Goal: Answer question/provide support: Share knowledge or assist other users

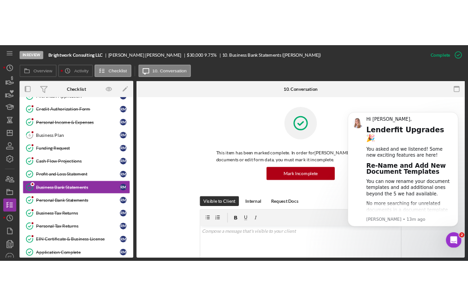
scroll to position [85, 0]
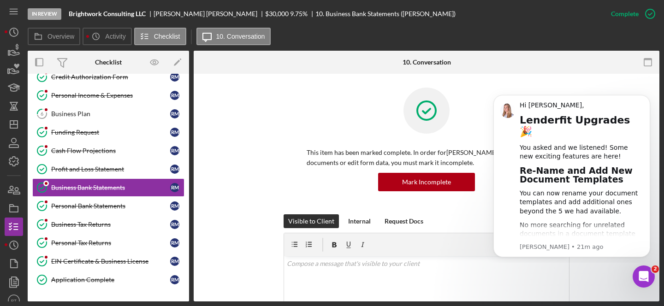
click at [245, 136] on div "This item has been marked complete. In order for Rachel Moynihan to upload docu…" at bounding box center [426, 151] width 438 height 127
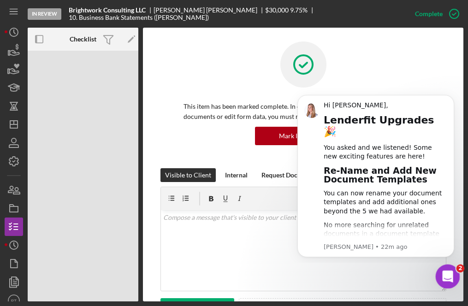
click at [442, 280] on div "Open Intercom Messenger" at bounding box center [446, 275] width 30 height 30
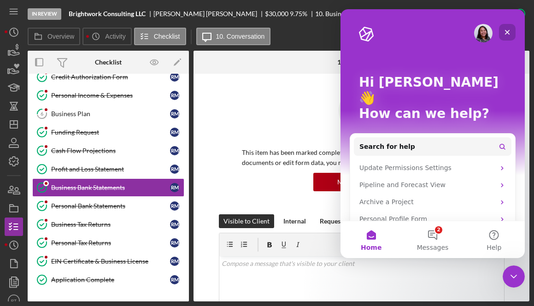
click at [513, 31] on div "Close" at bounding box center [507, 32] width 17 height 17
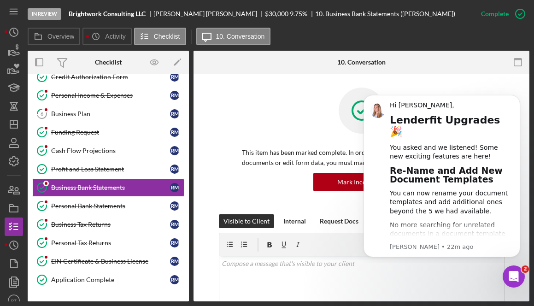
scroll to position [0, 0]
click at [516, 98] on icon "Dismiss notification" at bounding box center [517, 97] width 3 height 3
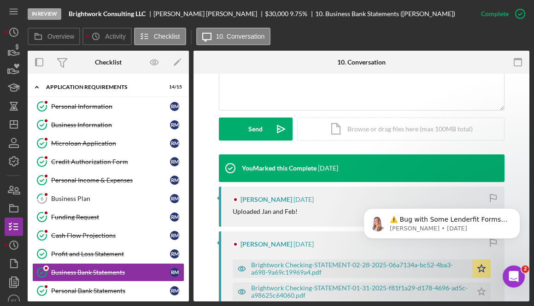
scroll to position [228, 0]
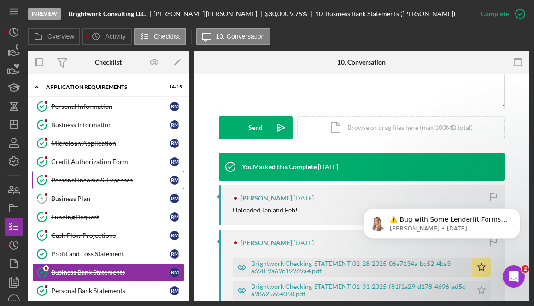
click at [78, 173] on link "Personal Income & Expenses Personal Income & Expenses R M" at bounding box center [108, 180] width 152 height 18
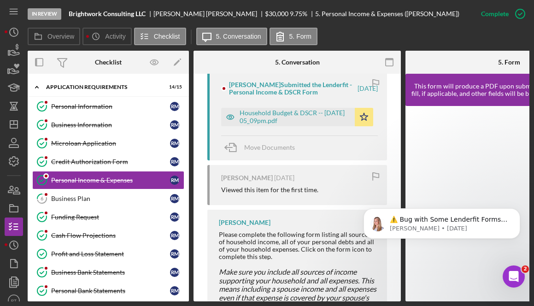
scroll to position [711, 0]
click at [286, 124] on div "Household Budget & DSCR -- 2025-09-15 05_09pm.pdf" at bounding box center [295, 116] width 111 height 15
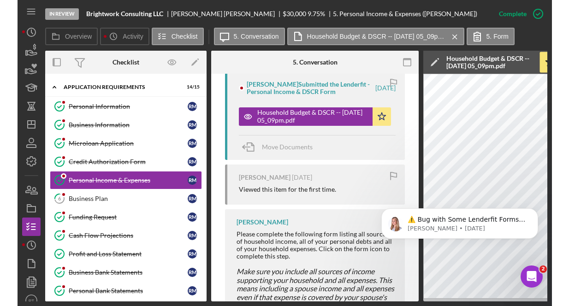
scroll to position [0, 0]
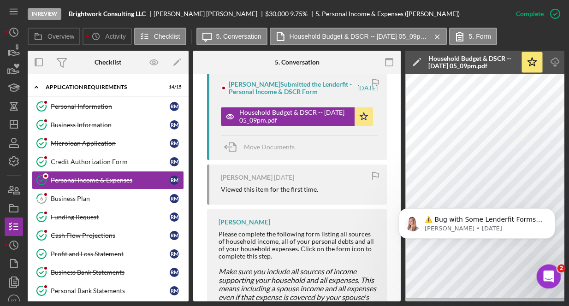
click at [549, 281] on icon "Open Intercom Messenger" at bounding box center [547, 275] width 15 height 15
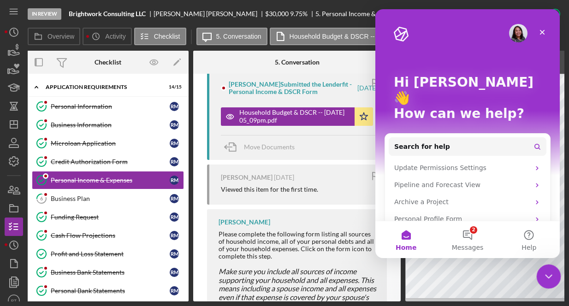
click at [544, 279] on icon "Close Intercom Messenger" at bounding box center [547, 275] width 11 height 11
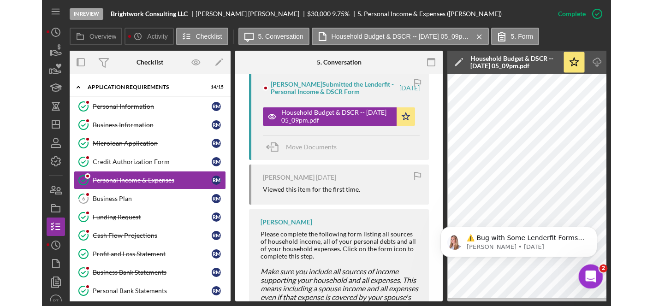
scroll to position [0, 0]
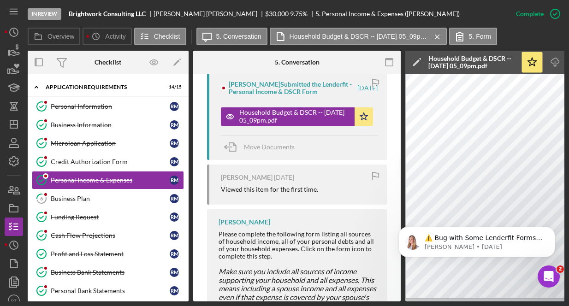
click at [491, 183] on div "⚠️ Bug with Some Lenderfit Forms Our third-party form provider is experiencing …" at bounding box center [477, 199] width 170 height 115
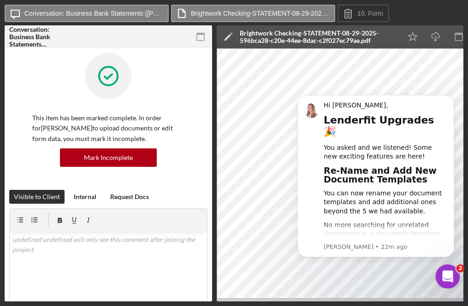
click at [441, 279] on div "Open Intercom Messenger" at bounding box center [446, 275] width 30 height 30
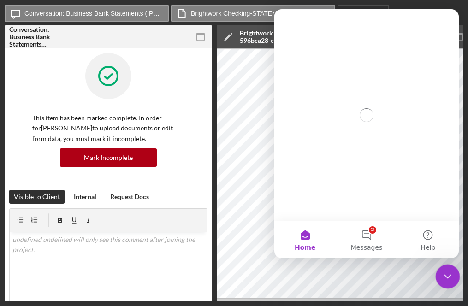
click at [445, 278] on icon "Close Intercom Messenger" at bounding box center [446, 275] width 11 height 11
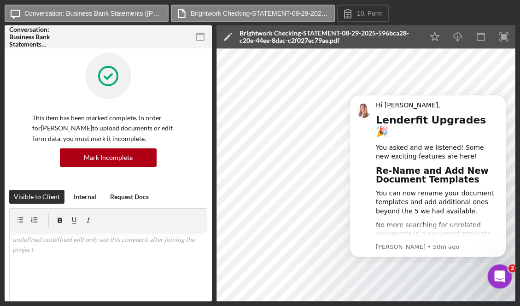
click at [467, 274] on icon "Open Intercom Messenger" at bounding box center [498, 275] width 15 height 15
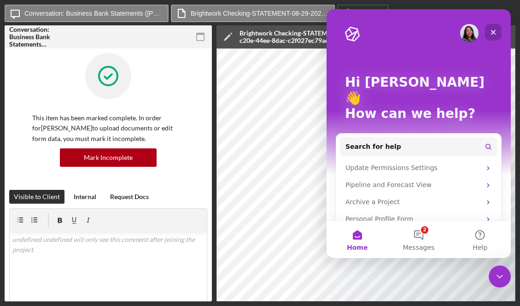
click at [467, 33] on icon "Close" at bounding box center [493, 32] width 7 height 7
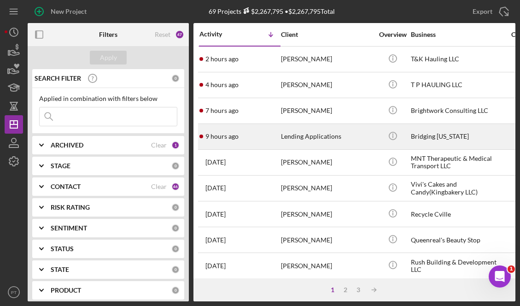
click at [337, 131] on div "Lending Applications" at bounding box center [327, 136] width 92 height 24
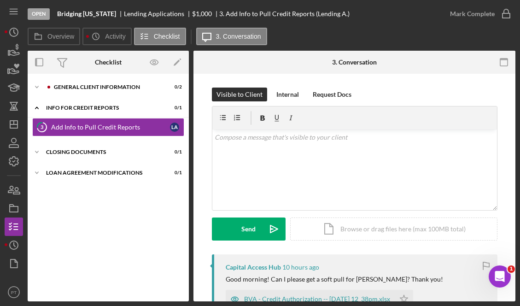
click at [310, 59] on div "3. Conversation" at bounding box center [354, 62] width 107 height 23
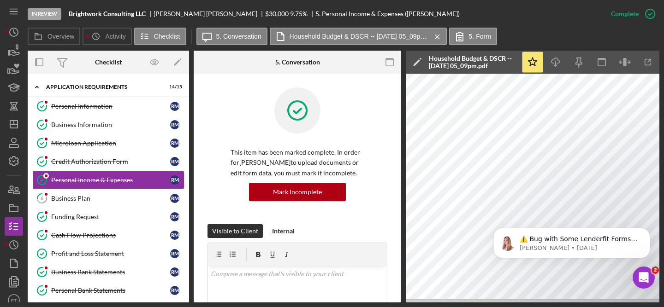
scroll to position [711, 0]
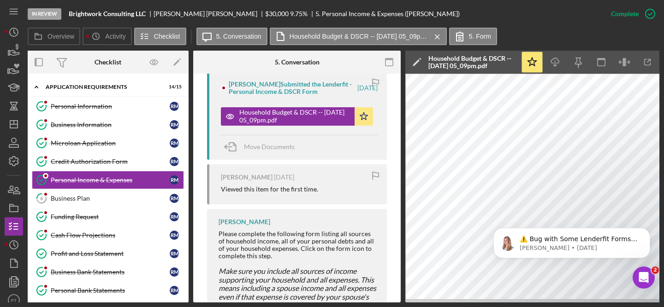
click at [403, 157] on div "Overview Internal Workflow Stage In Review Icon/Dropdown Arrow Archive (can una…" at bounding box center [343, 177] width 631 height 252
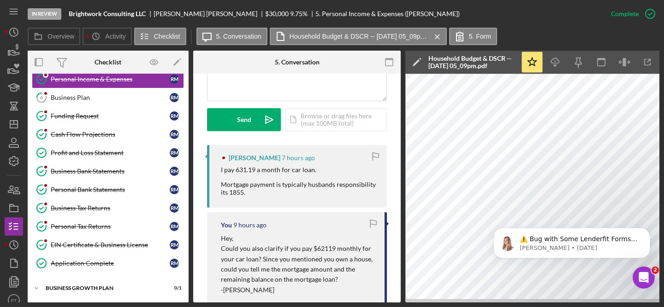
scroll to position [296, 0]
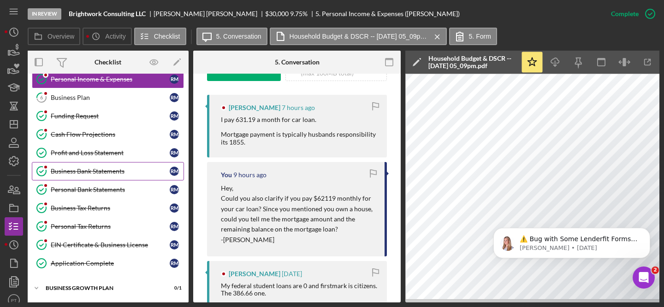
click at [78, 170] on div "Business Bank Statements" at bounding box center [110, 171] width 119 height 7
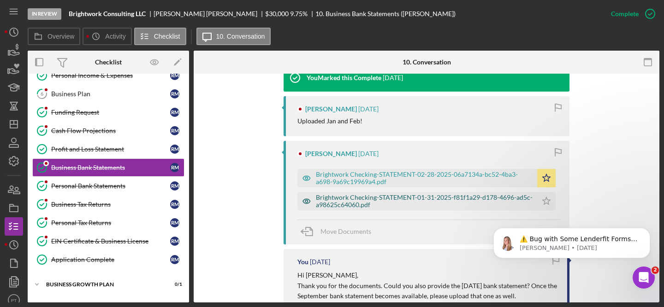
scroll to position [332, 0]
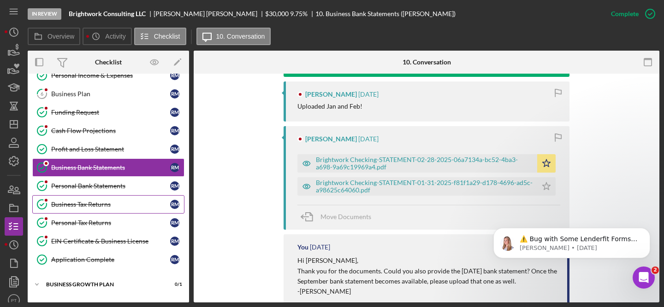
click at [92, 210] on link "Business Tax Returns Business Tax Returns R M" at bounding box center [108, 204] width 152 height 18
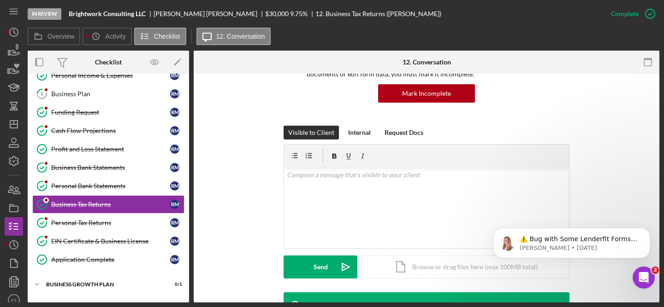
scroll to position [162, 0]
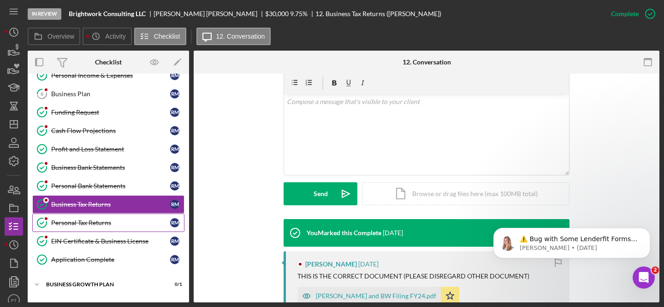
click at [72, 225] on div "Personal Tax Returns" at bounding box center [110, 222] width 119 height 7
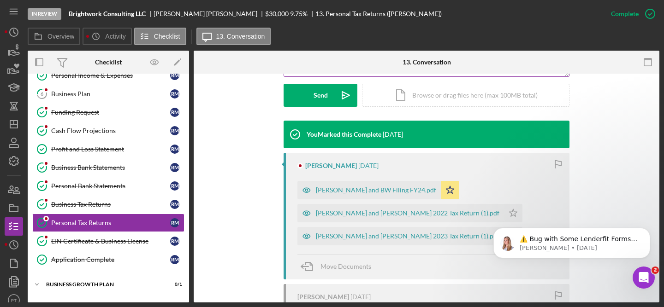
scroll to position [263, 0]
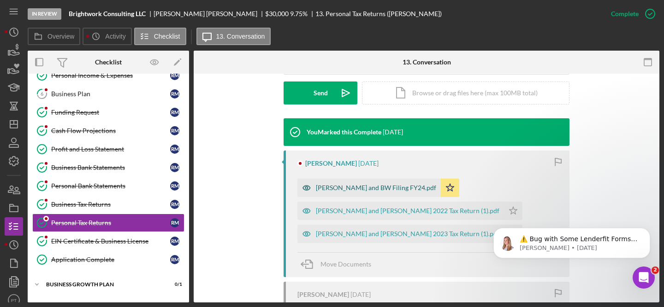
click at [334, 189] on div "Moynihan and BW Filing FY24.pdf" at bounding box center [376, 187] width 120 height 7
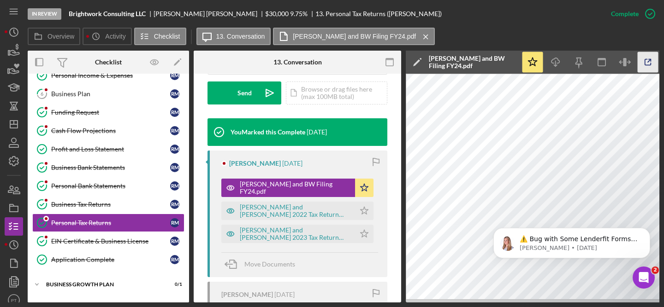
click at [652, 61] on icon "button" at bounding box center [647, 62] width 21 height 21
click at [271, 213] on div "Rachel M and Brian J Moynihan's 2022 Tax Return (1).pdf" at bounding box center [295, 211] width 111 height 15
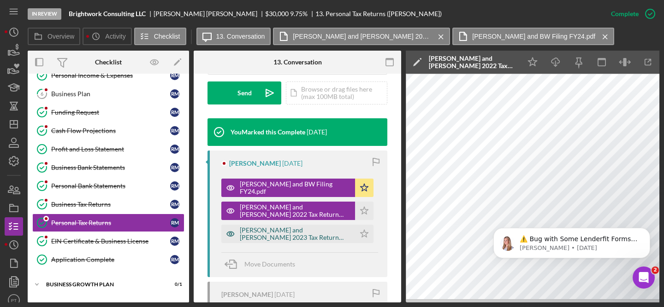
click at [272, 234] on div "Rachel M and Brian J Moynihan's 2023 Tax Return (1).pdf" at bounding box center [295, 234] width 111 height 15
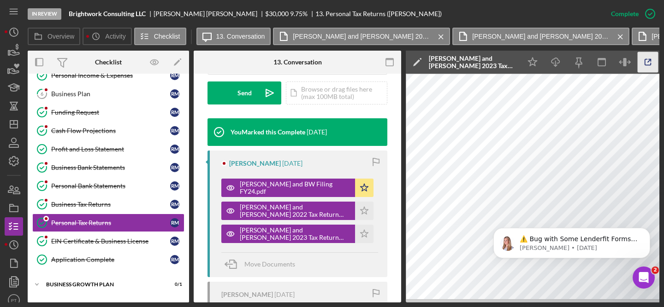
click at [642, 64] on icon "button" at bounding box center [647, 62] width 21 height 21
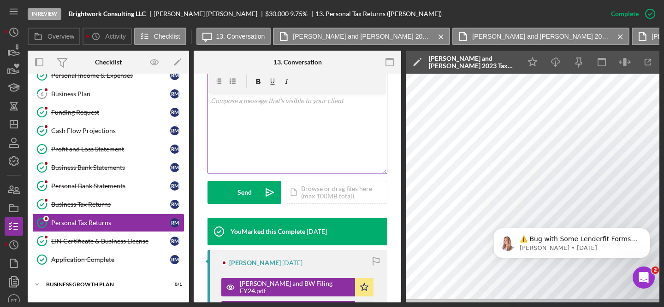
scroll to position [165, 0]
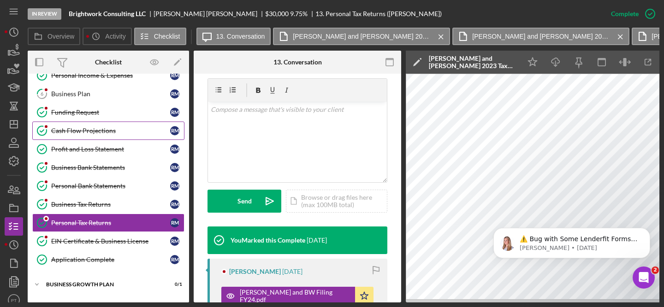
click at [71, 126] on link "Cash Flow Projections Cash Flow Projections R M" at bounding box center [108, 131] width 152 height 18
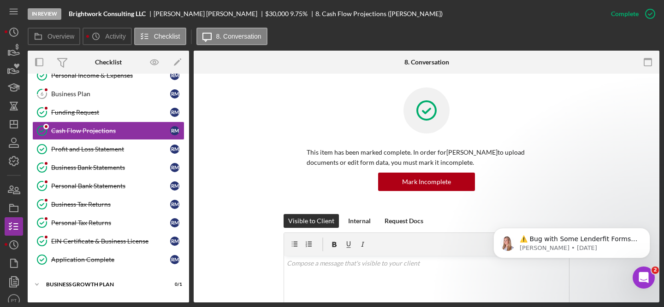
scroll to position [59, 0]
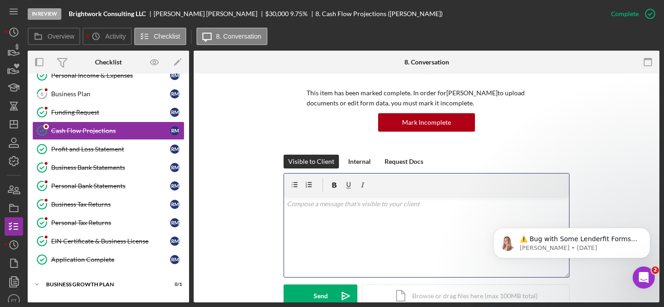
click at [341, 226] on div "v Color teal Color pink Remove color Add row above Add row below Add column bef…" at bounding box center [426, 237] width 285 height 81
click at [325, 218] on p "Can you reupload your cashflow in a excel form." at bounding box center [427, 217] width 280 height 10
click at [301, 215] on p "Can you reupload your cashflow in a excel form." at bounding box center [427, 217] width 280 height 10
copy p "Can you reupload your cashflow in a excel form."
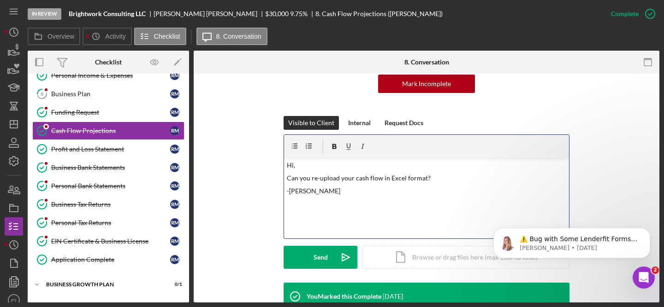
scroll to position [100, 0]
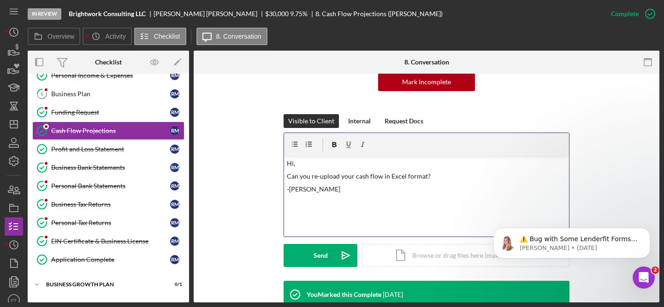
click at [291, 179] on p "Can you re-upload your cash flow in Excel format?" at bounding box center [427, 176] width 280 height 10
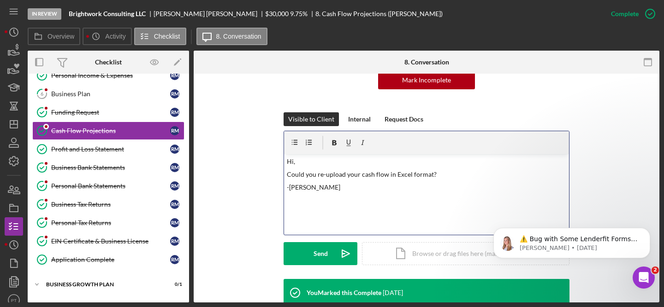
scroll to position [106, 0]
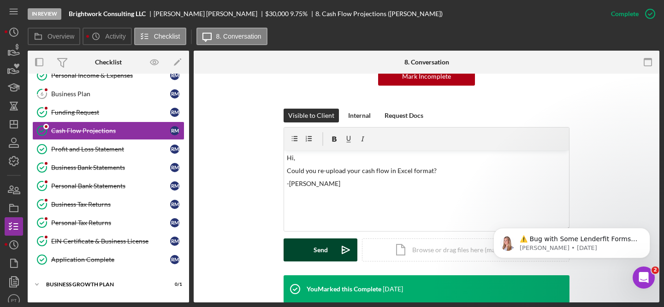
click at [318, 249] on div "Send" at bounding box center [320, 250] width 14 height 23
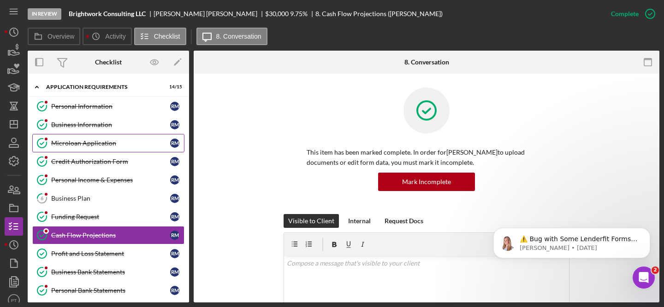
scroll to position [0, 0]
click at [81, 204] on link "6 Business Plan R M" at bounding box center [108, 198] width 152 height 18
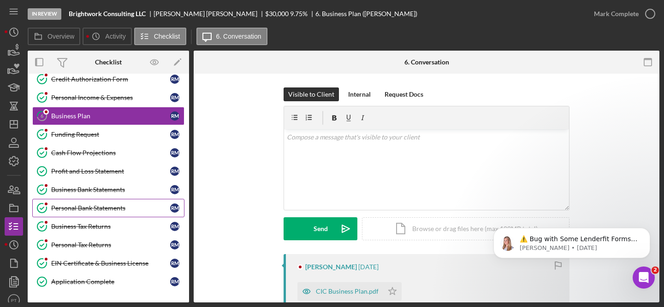
scroll to position [83, 0]
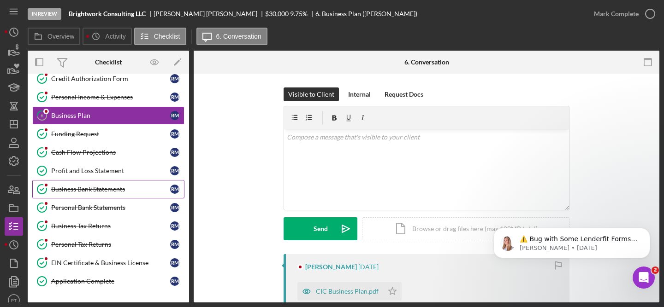
click at [97, 194] on link "Business Bank Statements Business Bank Statements R M" at bounding box center [108, 189] width 152 height 18
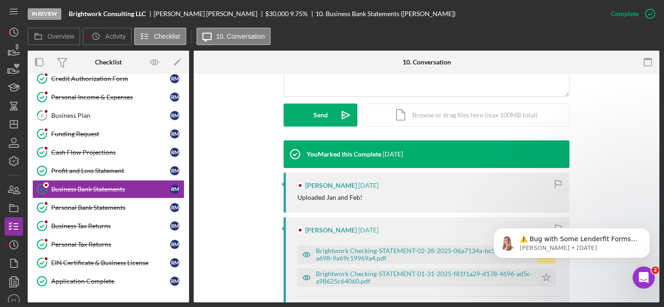
scroll to position [334, 0]
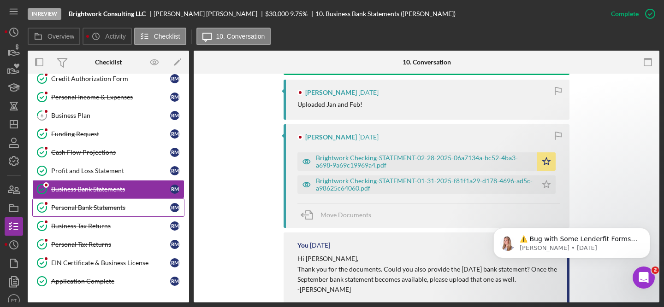
click at [65, 214] on link "Personal Bank Statements Personal Bank Statements R M" at bounding box center [108, 208] width 152 height 18
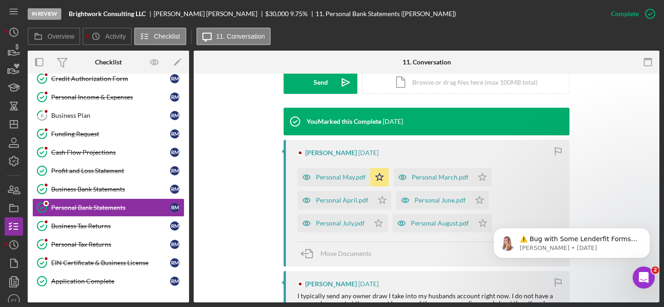
scroll to position [299, 0]
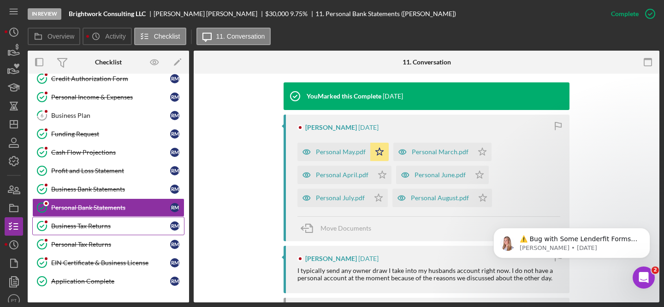
click at [71, 223] on div "Business Tax Returns" at bounding box center [110, 226] width 119 height 7
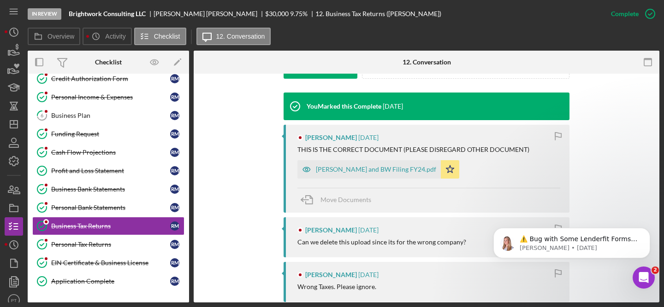
scroll to position [306, 0]
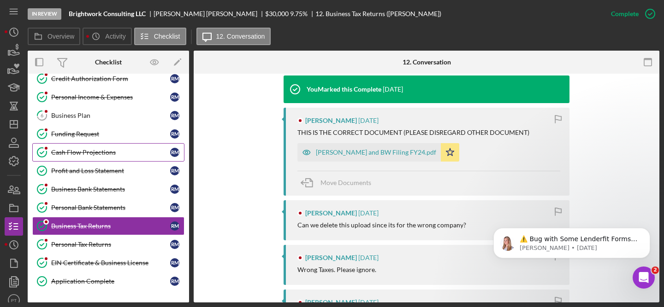
click at [76, 159] on link "Cash Flow Projections Cash Flow Projections R M" at bounding box center [108, 152] width 152 height 18
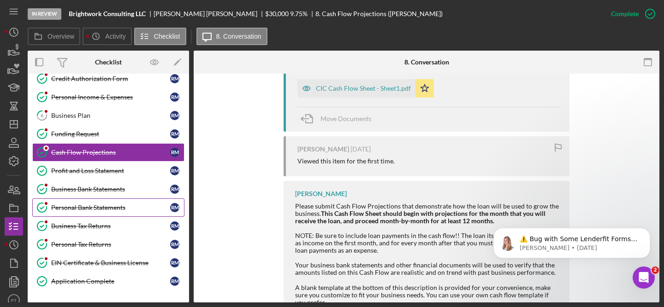
scroll to position [430, 0]
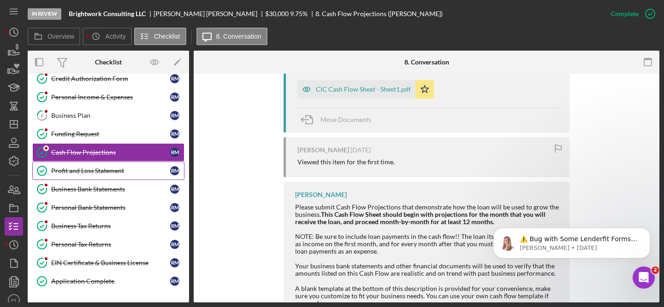
click at [65, 176] on link "Profit and Loss Statement Profit and Loss Statement R M" at bounding box center [108, 171] width 152 height 18
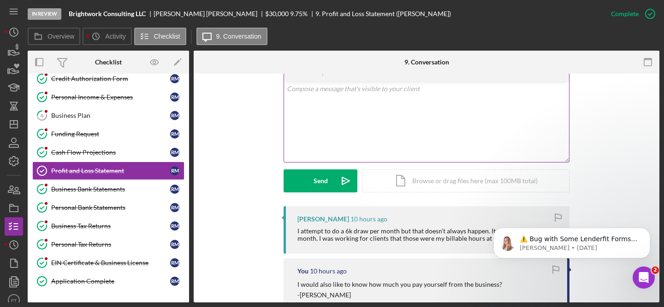
scroll to position [174, 0]
click at [366, 96] on div "v Color teal Color pink Remove color Add row above Add row below Add column bef…" at bounding box center [426, 122] width 285 height 81
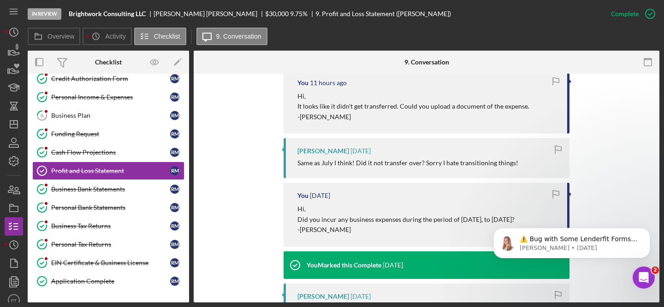
scroll to position [424, 0]
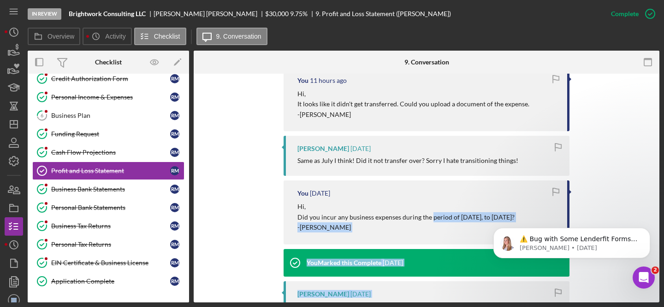
drag, startPoint x: 909, startPoint y: 428, endPoint x: 535, endPoint y: 220, distance: 428.1
copy p "period of August 31, 2025, to September 21, 2025?"
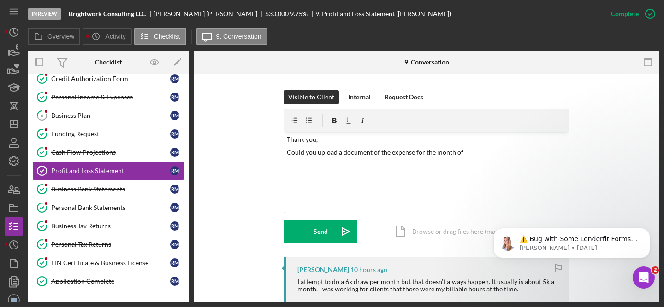
scroll to position [89, 0]
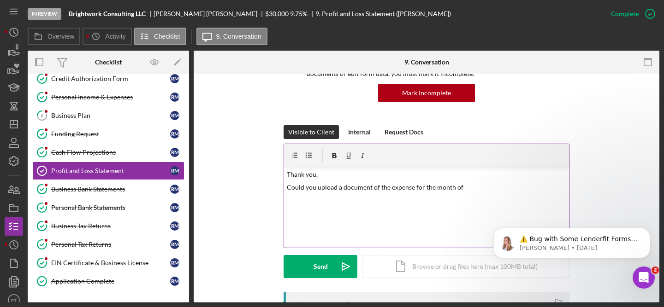
click at [469, 181] on div "v Color teal Color pink Remove color Add row above Add row below Add column bef…" at bounding box center [426, 207] width 285 height 81
click at [468, 188] on p "Could you upload a document of the expense for the month of" at bounding box center [427, 188] width 280 height 10
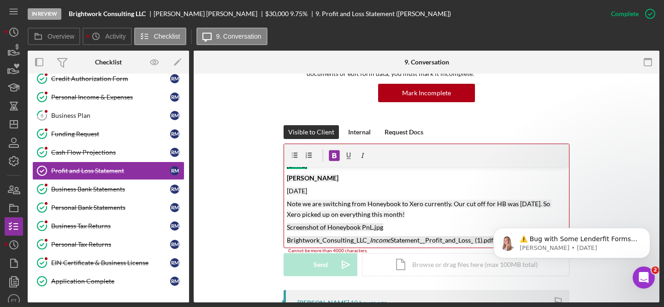
scroll to position [294, 0]
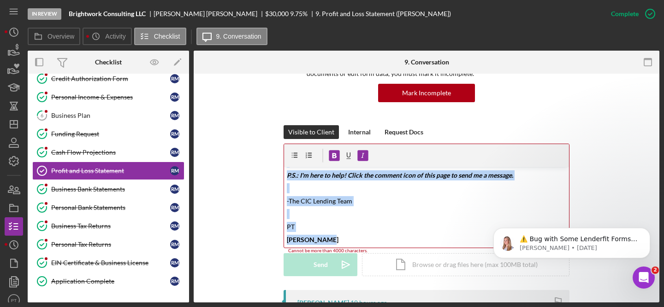
click at [336, 265] on form "v Color teal Color pink Remove color Add row above Add row below Add column bef…" at bounding box center [426, 210] width 286 height 133
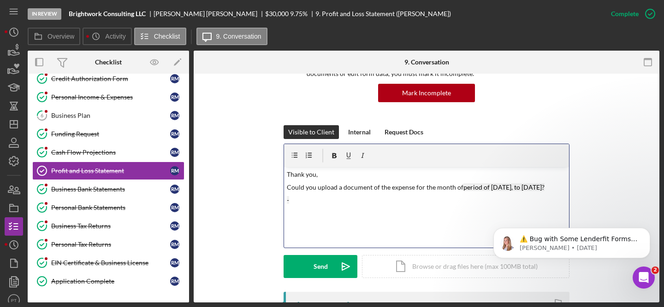
scroll to position [81, 0]
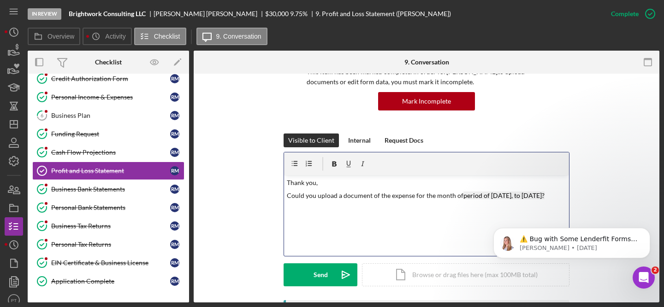
click at [458, 195] on p "Could you upload a document of the expense for the month of period of August 31…" at bounding box center [427, 196] width 280 height 10
drag, startPoint x: 303, startPoint y: 205, endPoint x: 457, endPoint y: 205, distance: 153.9
click at [457, 205] on p "Could you upload a document of the expense for the period of August 31, 2025 to…" at bounding box center [427, 201] width 280 height 21
click at [321, 183] on p "Thank you," at bounding box center [427, 183] width 280 height 10
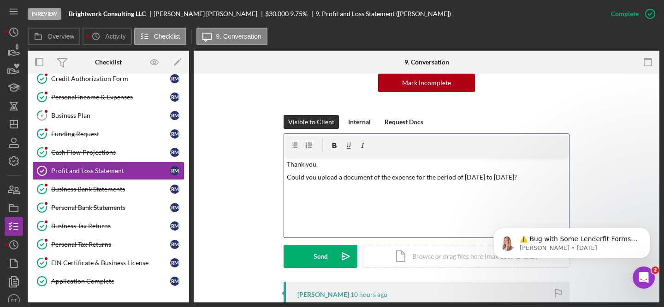
scroll to position [102, 0]
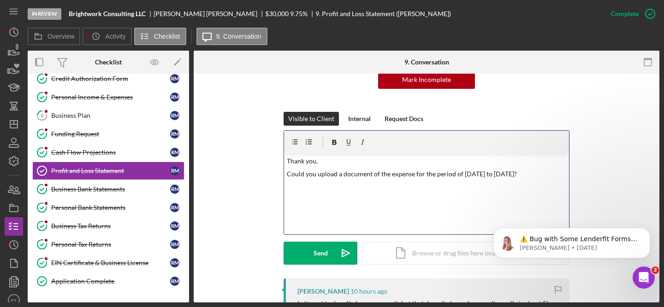
drag, startPoint x: 327, startPoint y: 162, endPoint x: 280, endPoint y: 159, distance: 47.1
click at [280, 159] on div "Visible to Client Internal Request Docs v Color teal Color pink Remove color Ad…" at bounding box center [426, 195] width 438 height 167
click at [287, 174] on p "Could you upload a document of the expense for the period of August 31, 2025 to…" at bounding box center [427, 174] width 280 height 10
click at [297, 162] on p "Rachel," at bounding box center [427, 161] width 280 height 10
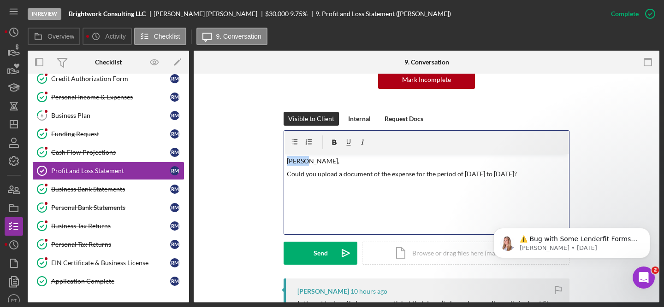
click at [287, 161] on p "Rachel," at bounding box center [427, 161] width 280 height 10
click at [365, 179] on p "Could you upload a document of the expense for the period of August 31, 2025 to…" at bounding box center [427, 174] width 280 height 10
click at [363, 176] on p "Could you upload a document of the expense for the period of August 31, 2025 to…" at bounding box center [427, 174] width 280 height 10
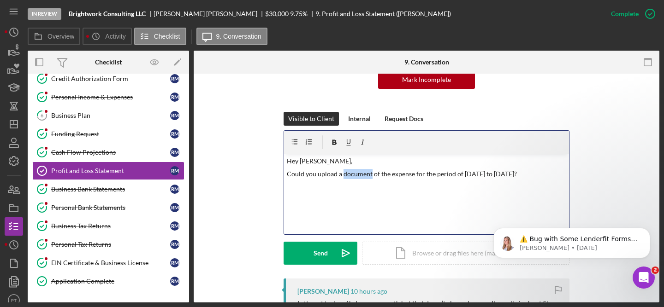
copy p "Could you upload a document of the expense for the period of August 31, 2025 to…"
click at [302, 174] on p "Could you upload a document of the expense for the period of August 31, 2025 to…" at bounding box center [427, 174] width 280 height 10
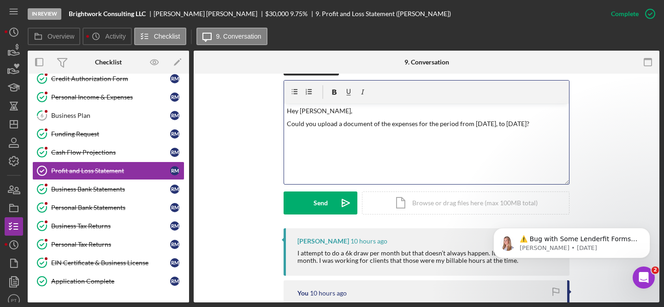
scroll to position [146, 0]
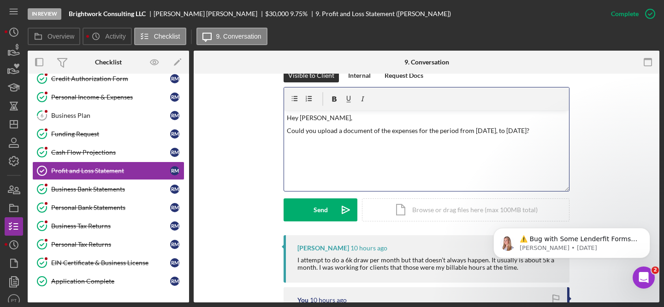
click at [284, 131] on div "v Color teal Color pink Remove color Add row above Add row below Add column bef…" at bounding box center [426, 151] width 285 height 81
click at [354, 130] on p "Thank you for informing how much you withdraw Could you upload a document of th…" at bounding box center [427, 136] width 280 height 21
drag, startPoint x: 355, startPoint y: 130, endPoint x: 361, endPoint y: 127, distance: 7.0
click at [361, 127] on p "Thank you for informing how much you withdraw Could you upload a document of th…" at bounding box center [427, 136] width 280 height 21
click at [356, 131] on p "Thank you for informing how much you withdraw Could you upload a document of th…" at bounding box center [427, 136] width 280 height 21
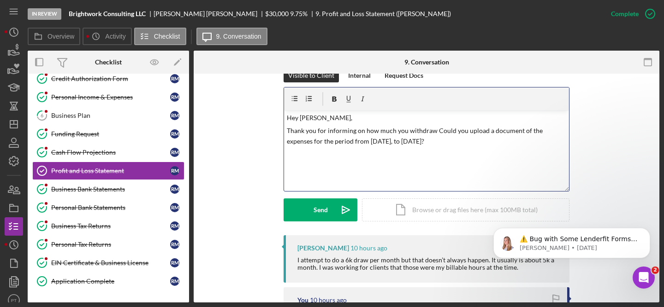
click at [432, 130] on p "Thank you for informing on how much you withdraw Could you upload a document of…" at bounding box center [427, 136] width 280 height 21
click at [324, 132] on p "Thank you for informing on how much you withdraw. Could you upload a document o…" at bounding box center [427, 136] width 280 height 21
copy p "Thank you for informing on how much you withdraw. Could you upload a document o…"
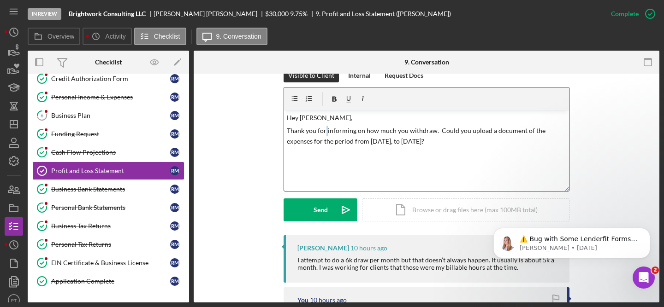
click at [305, 136] on p "Thank you for informing on how much you withdraw. Could you upload a document o…" at bounding box center [427, 136] width 280 height 21
click at [416, 143] on p "Thank you for informing us about your withdrawal amount. Could you please uploa…" at bounding box center [427, 136] width 280 height 21
click at [500, 133] on p "Thank you for informing us about your withdrawal amount. Could you please uploa…" at bounding box center [427, 136] width 280 height 21
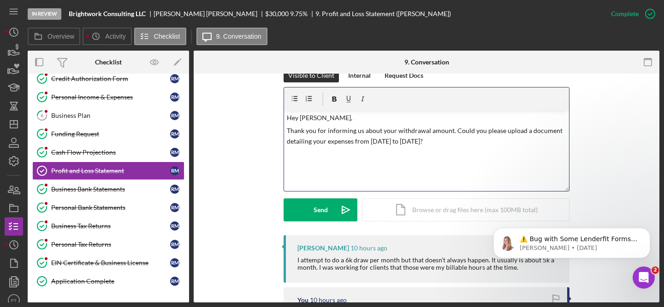
click at [495, 143] on p "Thank you for informing us about your withdrawal amount. Could you please uploa…" at bounding box center [427, 136] width 280 height 21
click at [320, 212] on div "Send" at bounding box center [320, 210] width 14 height 23
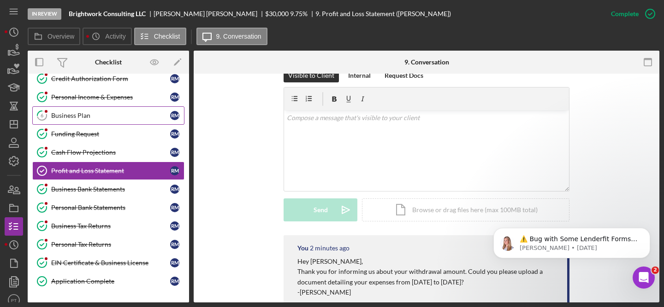
scroll to position [0, 0]
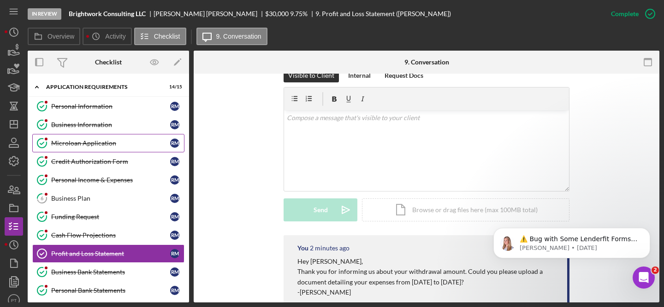
click at [97, 141] on div "Microloan Application" at bounding box center [110, 143] width 119 height 7
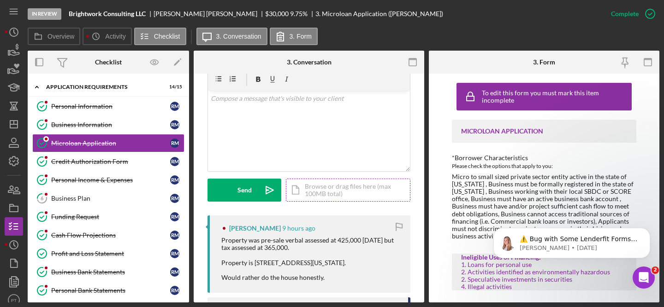
scroll to position [162, 0]
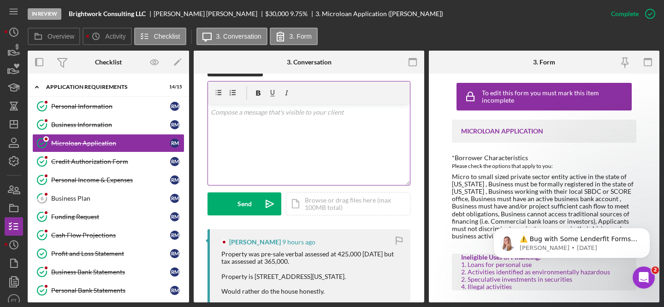
click at [303, 153] on div "v Color teal Color pink Remove color Add row above Add row below Add column bef…" at bounding box center [309, 145] width 202 height 81
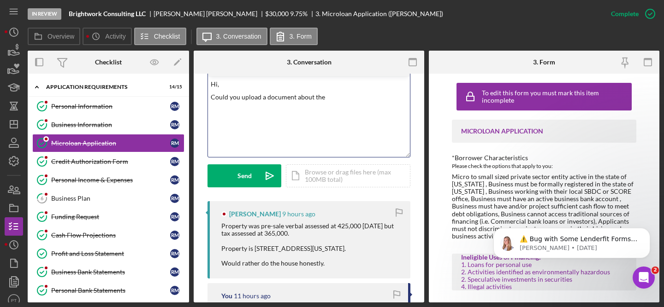
scroll to position [171, 0]
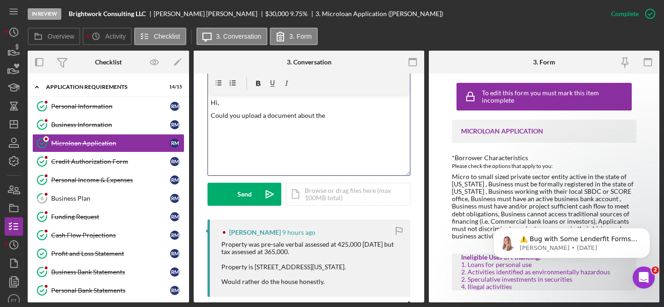
drag, startPoint x: 296, startPoint y: 115, endPoint x: 334, endPoint y: 115, distance: 37.8
click at [334, 115] on p "Could you upload a document about the" at bounding box center [309, 116] width 197 height 10
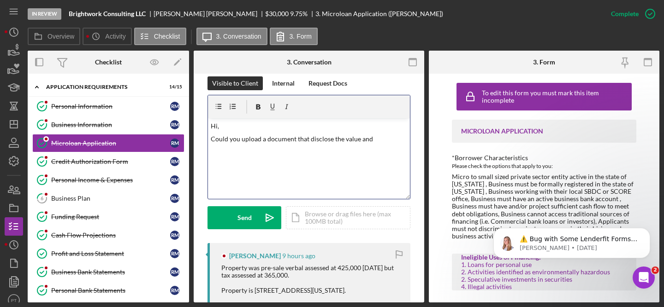
scroll to position [136, 0]
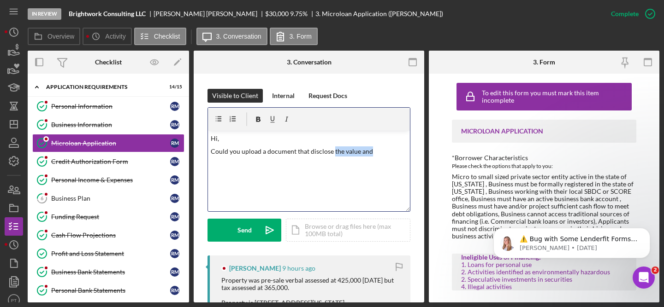
drag, startPoint x: 333, startPoint y: 150, endPoint x: 372, endPoint y: 151, distance: 39.6
click at [372, 151] on p "Could you upload a document that disclose the value and" at bounding box center [309, 152] width 197 height 10
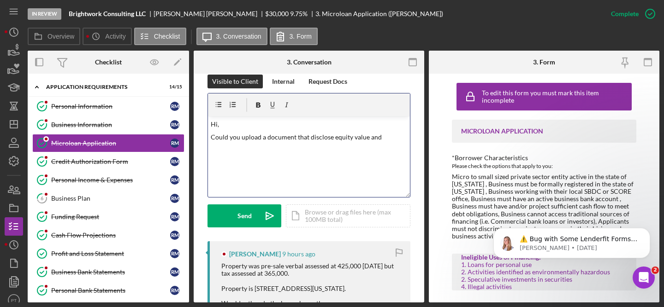
scroll to position [151, 0]
click at [335, 135] on p "Could you upload a document that disclose equity value and address of the prope…" at bounding box center [309, 141] width 197 height 21
click at [314, 139] on p "Could you upload a document that disclose equity value and address of the prope…" at bounding box center [309, 141] width 197 height 21
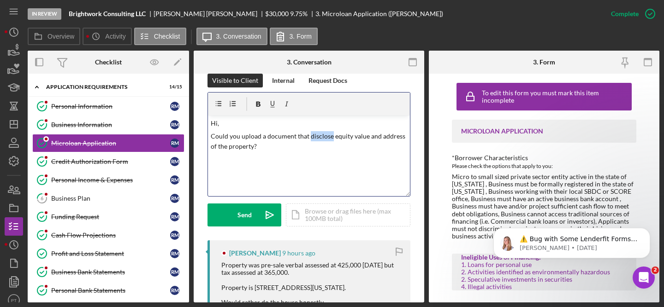
click at [314, 139] on p "Could you upload a document that disclose equity value and address of the prope…" at bounding box center [309, 141] width 197 height 21
click at [244, 136] on p "Could you upload a document that disclose equity value and address of the prope…" at bounding box center [309, 141] width 197 height 21
click at [208, 136] on div "v Color teal Color pink Remove color Add row above Add row below Add column bef…" at bounding box center [309, 156] width 202 height 81
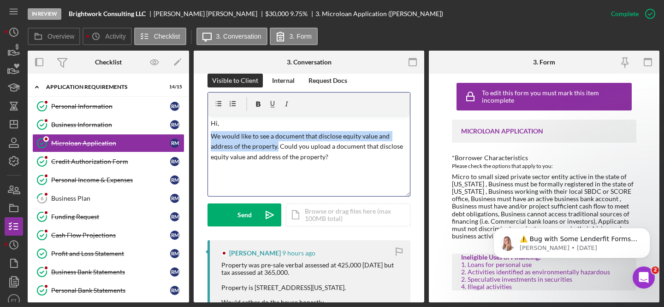
drag, startPoint x: 277, startPoint y: 148, endPoint x: 209, endPoint y: 137, distance: 68.6
click at [209, 137] on div "v Color teal Color pink Remove color Add row above Add row below Add column bef…" at bounding box center [309, 156] width 202 height 81
copy p "We would like to see a document that disclose equity value and address of the p…"
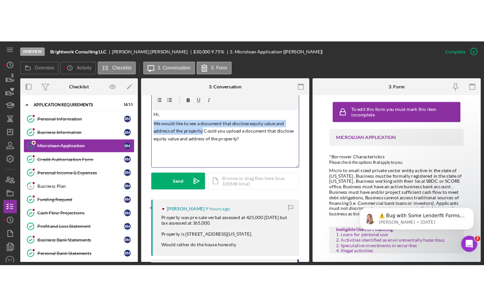
scroll to position [194, 0]
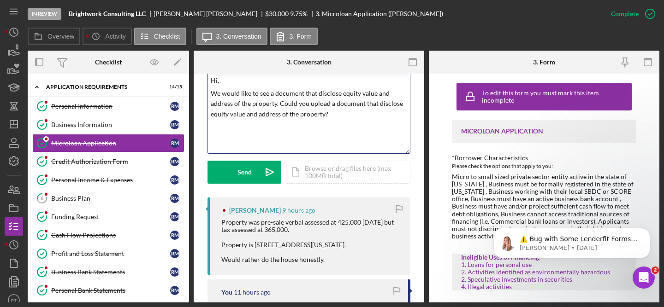
click at [228, 226] on div "Property was pre-sale verbal assessed at 425,000 two years ago but tax assessed…" at bounding box center [311, 241] width 180 height 45
click at [222, 222] on div "Property was pre-sale verbal assessed at 425,000 two years ago but tax assessed…" at bounding box center [311, 241] width 180 height 45
click at [222, 223] on div "Property was pre-sale verbal assessed at 425,000 two years ago but tax assessed…" at bounding box center [311, 241] width 180 height 45
drag, startPoint x: 222, startPoint y: 223, endPoint x: 335, endPoint y: 264, distance: 120.0
click at [335, 264] on div "Rachel Moynihan 9 hours ago Property was pre-sale verbal assessed at 425,000 tw…" at bounding box center [308, 236] width 203 height 77
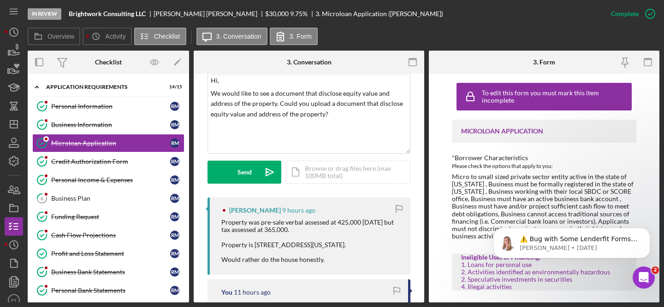
copy div "Property was pre-sale verbal assessed at 425,000 two years ago but tax assessed…"
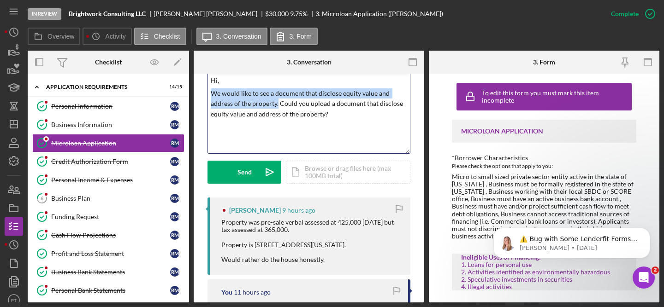
copy p "We would like to see a document that disclose equity value and address of the p…"
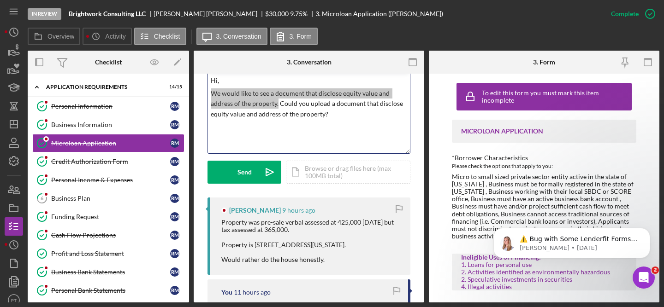
drag, startPoint x: 277, startPoint y: 106, endPoint x: 303, endPoint y: 2, distance: 106.4
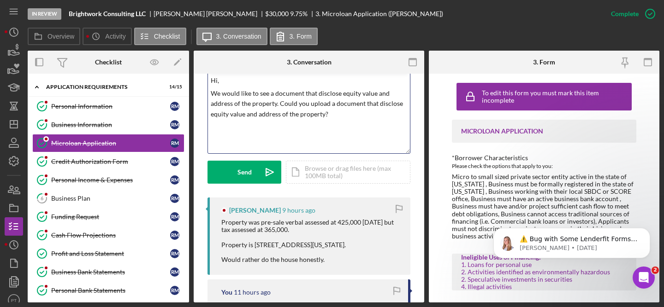
click at [278, 102] on p "We would like to see a document that disclose equity value and address of the p…" at bounding box center [309, 103] width 197 height 31
drag, startPoint x: 278, startPoint y: 102, endPoint x: 333, endPoint y: 121, distance: 57.6
click at [333, 121] on div "v Color teal Color pink Remove color Add row above Add row below Add column bef…" at bounding box center [309, 113] width 202 height 81
click at [223, 220] on div "Property was pre-sale verbal assessed at 425,000 two years ago but tax assessed…" at bounding box center [311, 241] width 180 height 45
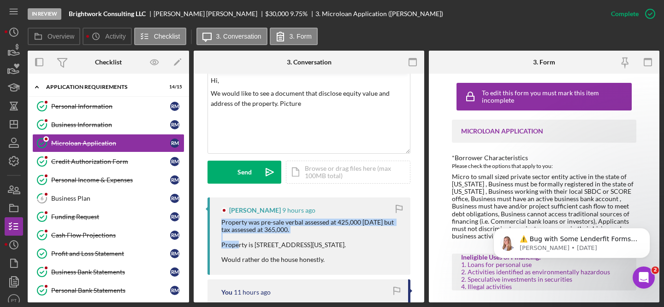
drag, startPoint x: 222, startPoint y: 221, endPoint x: 325, endPoint y: 233, distance: 103.4
click at [325, 233] on div "Property was pre-sale verbal assessed at 425,000 two years ago but tax assessed…" at bounding box center [311, 241] width 180 height 45
copy div "Property was pre-sale verbal assessed at 425,000 two years ago but tax assessed…"
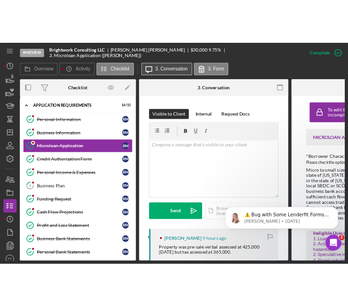
scroll to position [124, 0]
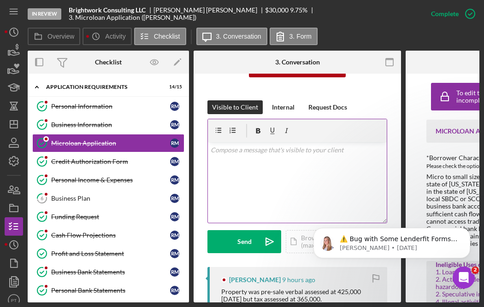
click at [235, 159] on div "v Color teal Color pink Remove color Add row above Add row below Add column bef…" at bounding box center [297, 182] width 179 height 81
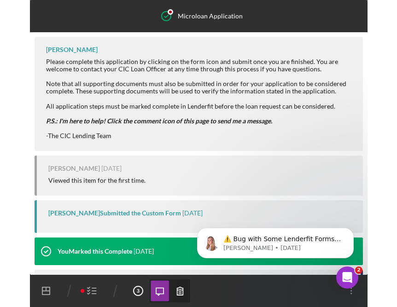
scroll to position [0, 0]
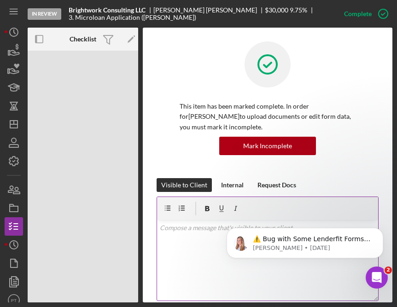
click at [192, 236] on div "v Color teal Color pink Remove color Add row above Add row below Add column bef…" at bounding box center [267, 260] width 221 height 81
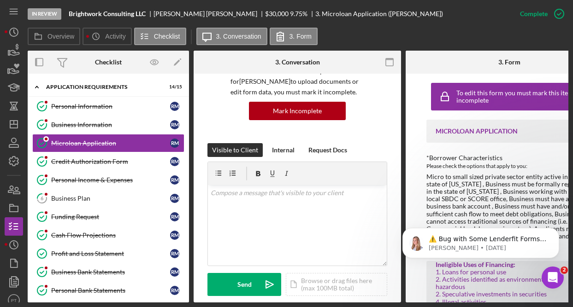
scroll to position [83, 0]
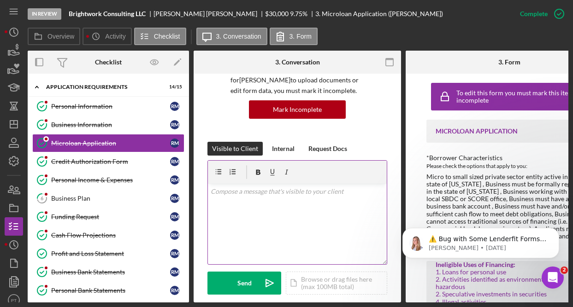
click at [265, 205] on div "v Color teal Color pink Remove color Add row above Add row below Add column bef…" at bounding box center [297, 224] width 179 height 81
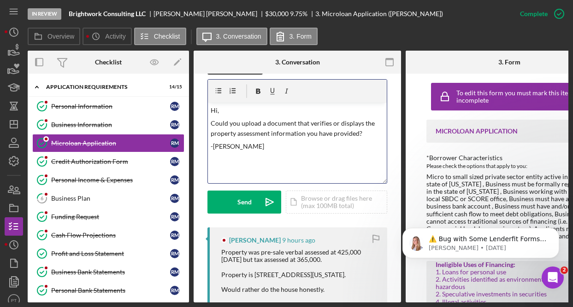
scroll to position [169, 0]
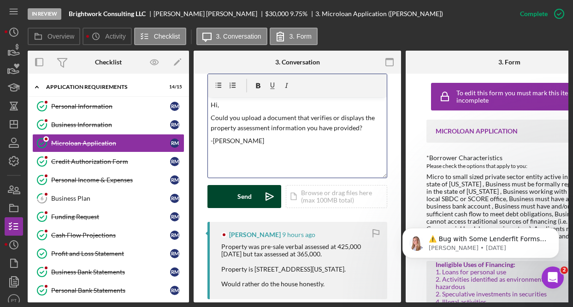
click at [239, 203] on div "Send" at bounding box center [244, 196] width 14 height 23
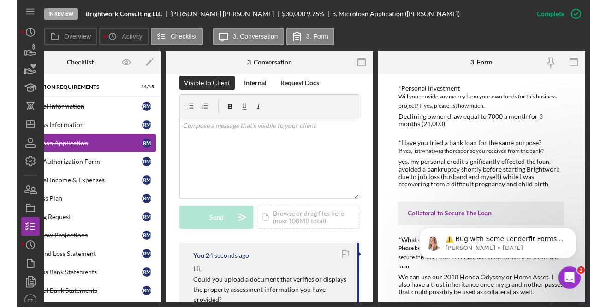
scroll to position [1468, 0]
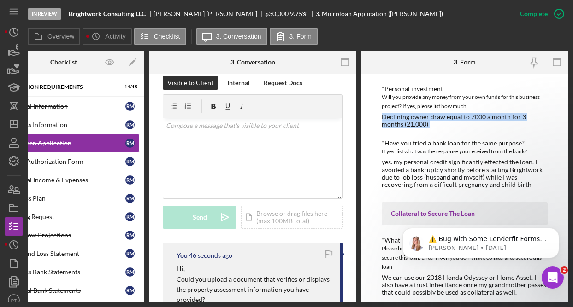
drag, startPoint x: 382, startPoint y: 119, endPoint x: 416, endPoint y: 131, distance: 35.7
copy div "Declining owner draw equal to 7000 a month for 3 months (21,000)"
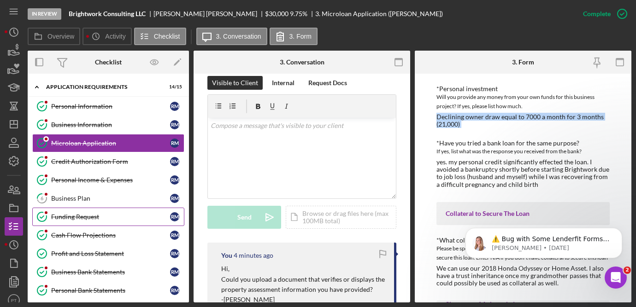
scroll to position [4, 0]
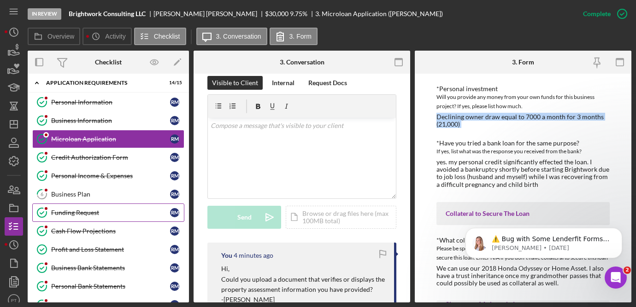
click at [84, 216] on div "Funding Request" at bounding box center [110, 212] width 119 height 7
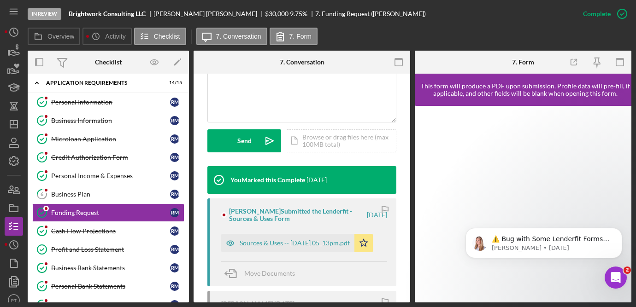
scroll to position [229, 0]
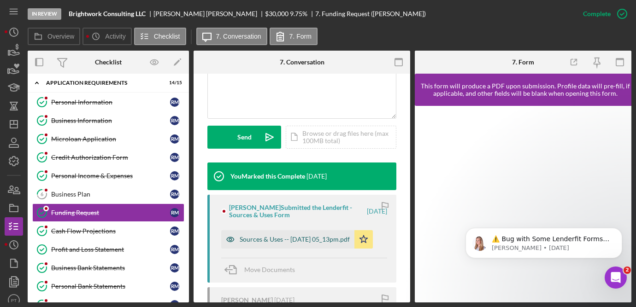
click at [278, 236] on div "Sources & Uses -- [DATE] 05_13pm.pdf" at bounding box center [295, 239] width 110 height 7
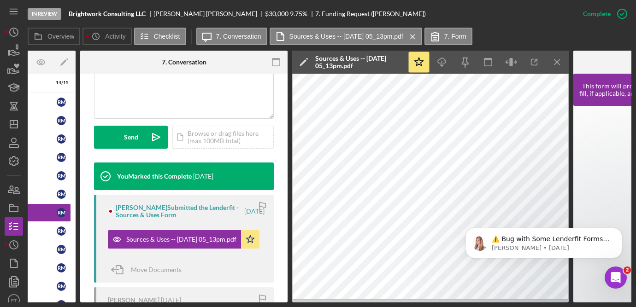
scroll to position [0, 121]
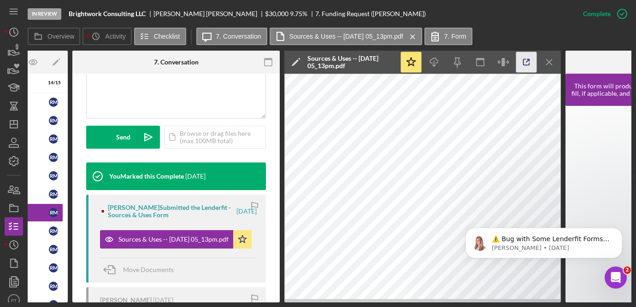
click at [530, 61] on icon "button" at bounding box center [526, 62] width 21 height 21
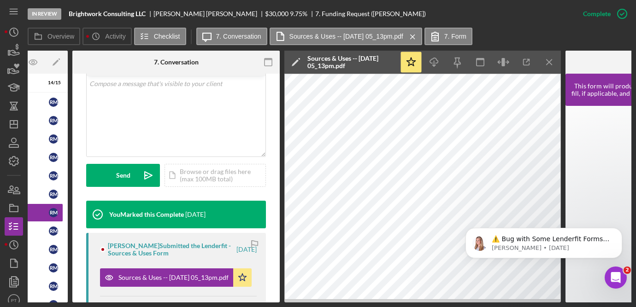
scroll to position [0, 0]
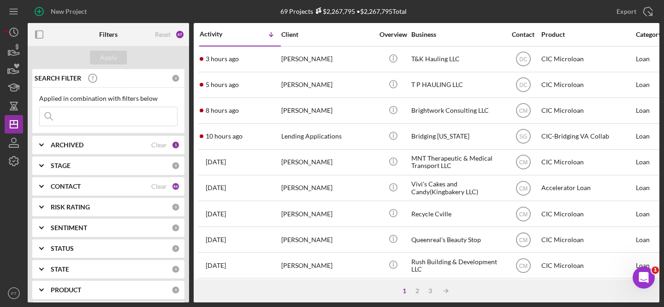
click at [100, 117] on input at bounding box center [108, 116] width 137 height 18
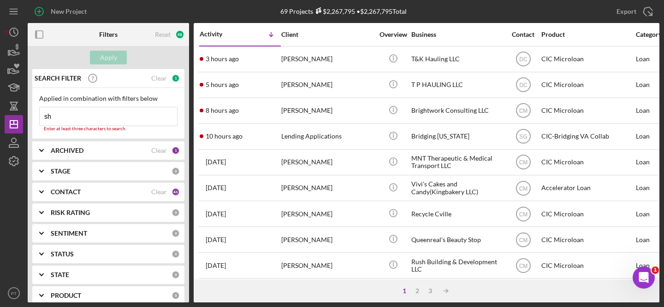
type input "s"
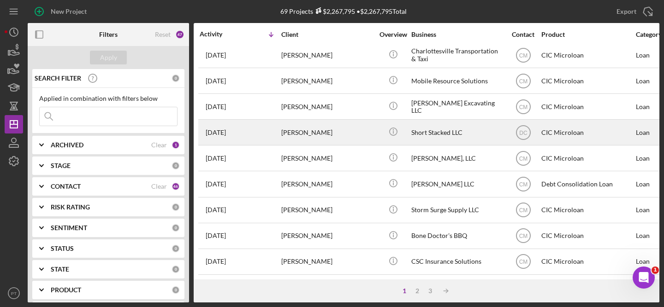
scroll to position [418, 0]
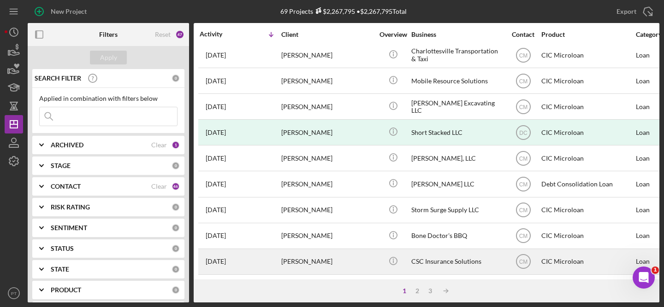
click at [356, 254] on div "[PERSON_NAME]" at bounding box center [327, 262] width 92 height 24
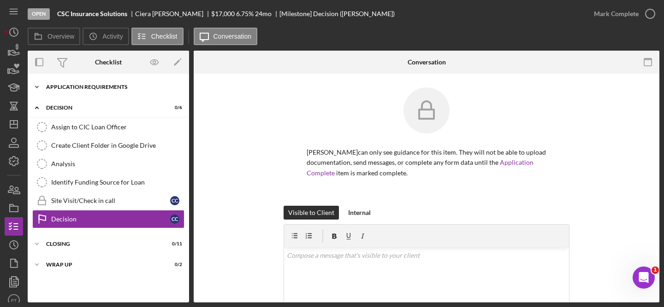
click at [132, 90] on div "Icon/Expander APPLICATION REQUIREMENTS 12 / 14" at bounding box center [108, 87] width 161 height 18
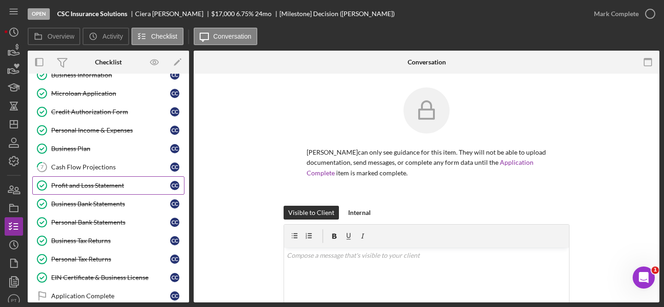
scroll to position [83, 0]
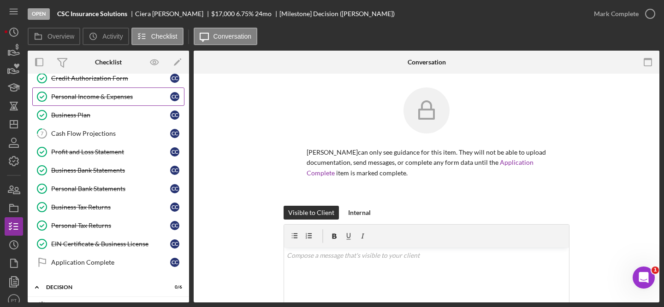
click at [98, 98] on div "Personal Income & Expenses" at bounding box center [110, 96] width 119 height 7
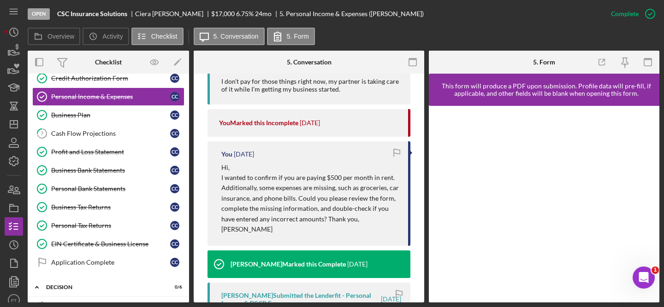
scroll to position [481, 0]
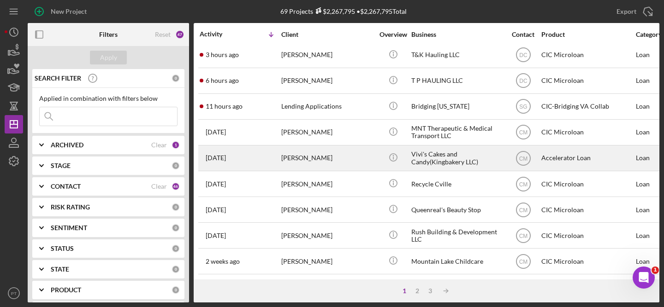
scroll to position [31, 0]
click at [251, 183] on div "[DATE] [PERSON_NAME]" at bounding box center [240, 183] width 81 height 24
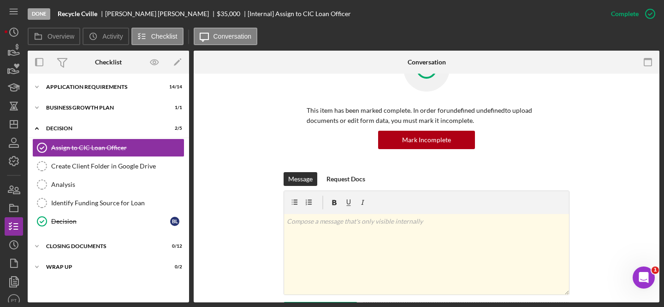
scroll to position [43, 0]
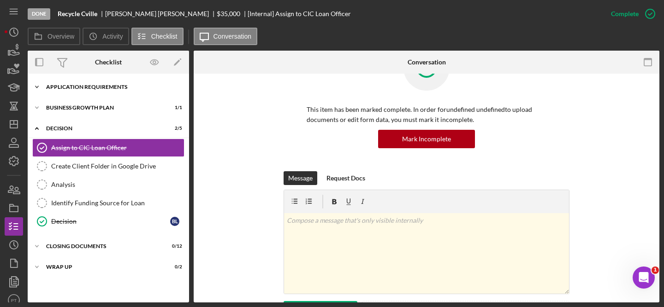
click at [142, 85] on div "APPLICATION REQUIREMENTS" at bounding box center [111, 87] width 131 height 6
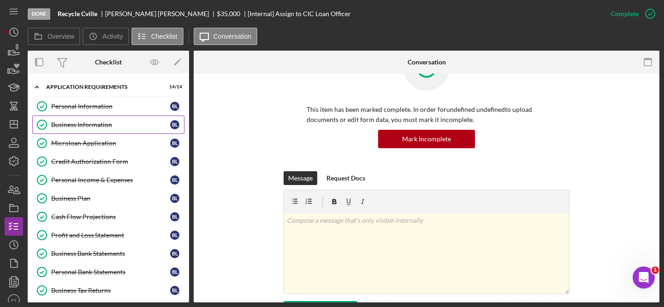
click at [122, 125] on div "Business Information" at bounding box center [110, 124] width 119 height 7
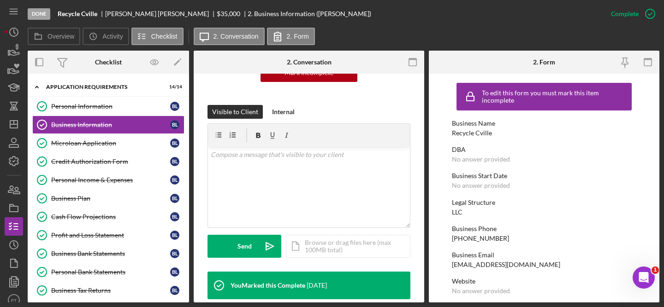
scroll to position [155, 0]
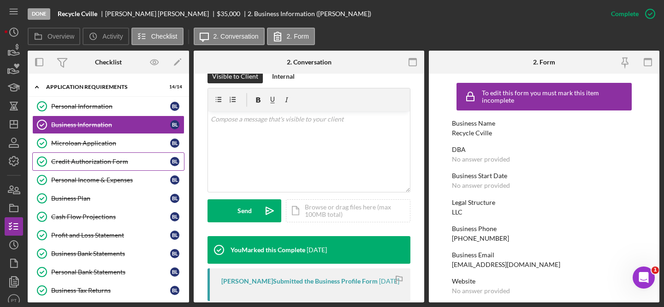
click at [115, 161] on div "Credit Authorization Form" at bounding box center [110, 161] width 119 height 7
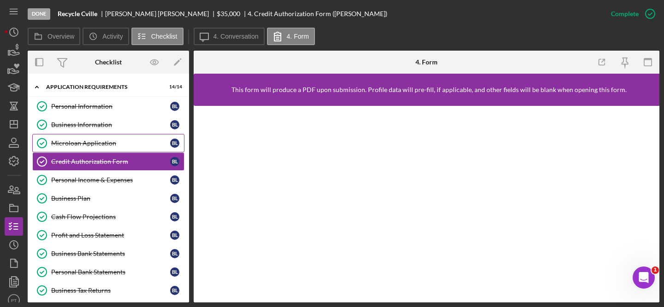
click at [120, 141] on div "Microloan Application" at bounding box center [110, 143] width 119 height 7
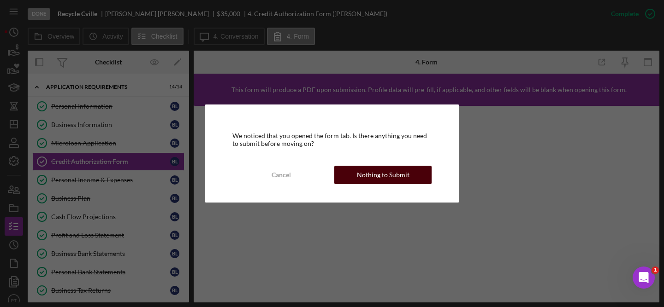
click at [365, 177] on div "Nothing to Submit" at bounding box center [383, 175] width 53 height 18
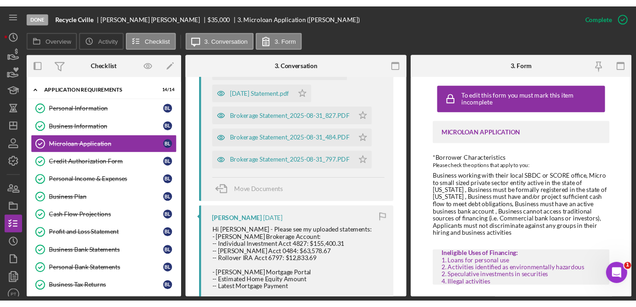
scroll to position [302, 0]
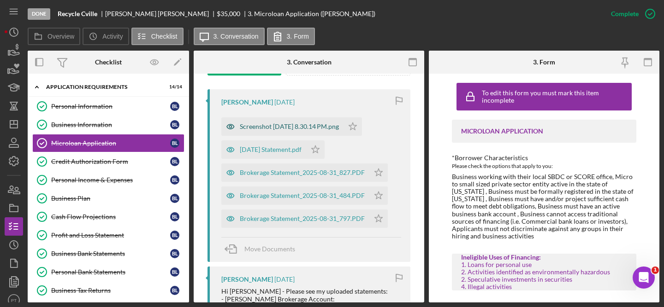
click at [269, 127] on div "Screenshot [DATE] 8.30.14 PM.png" at bounding box center [289, 126] width 99 height 7
